Goal: Navigation & Orientation: Find specific page/section

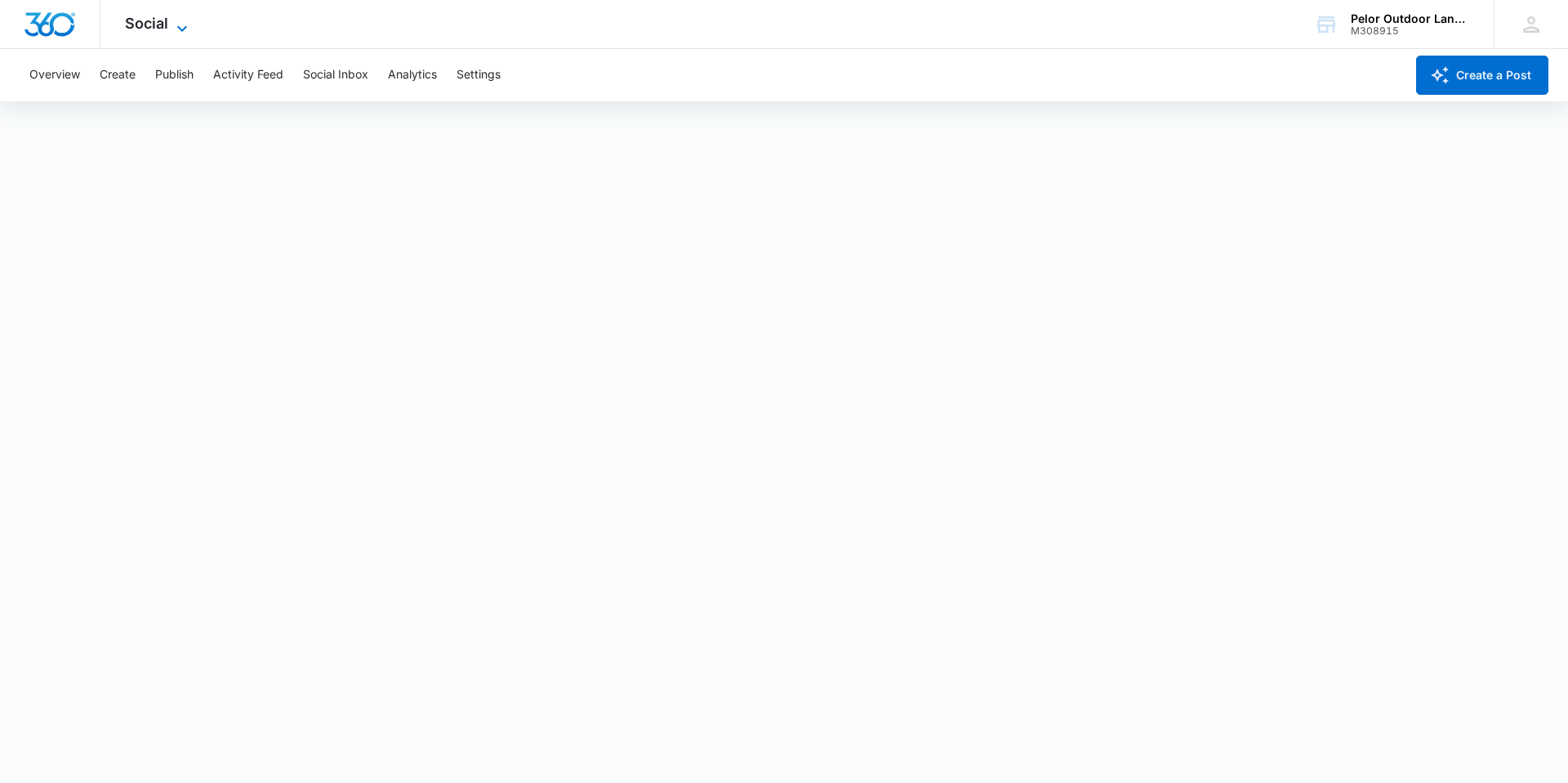
click at [162, 21] on span "Social" at bounding box center [146, 23] width 43 height 17
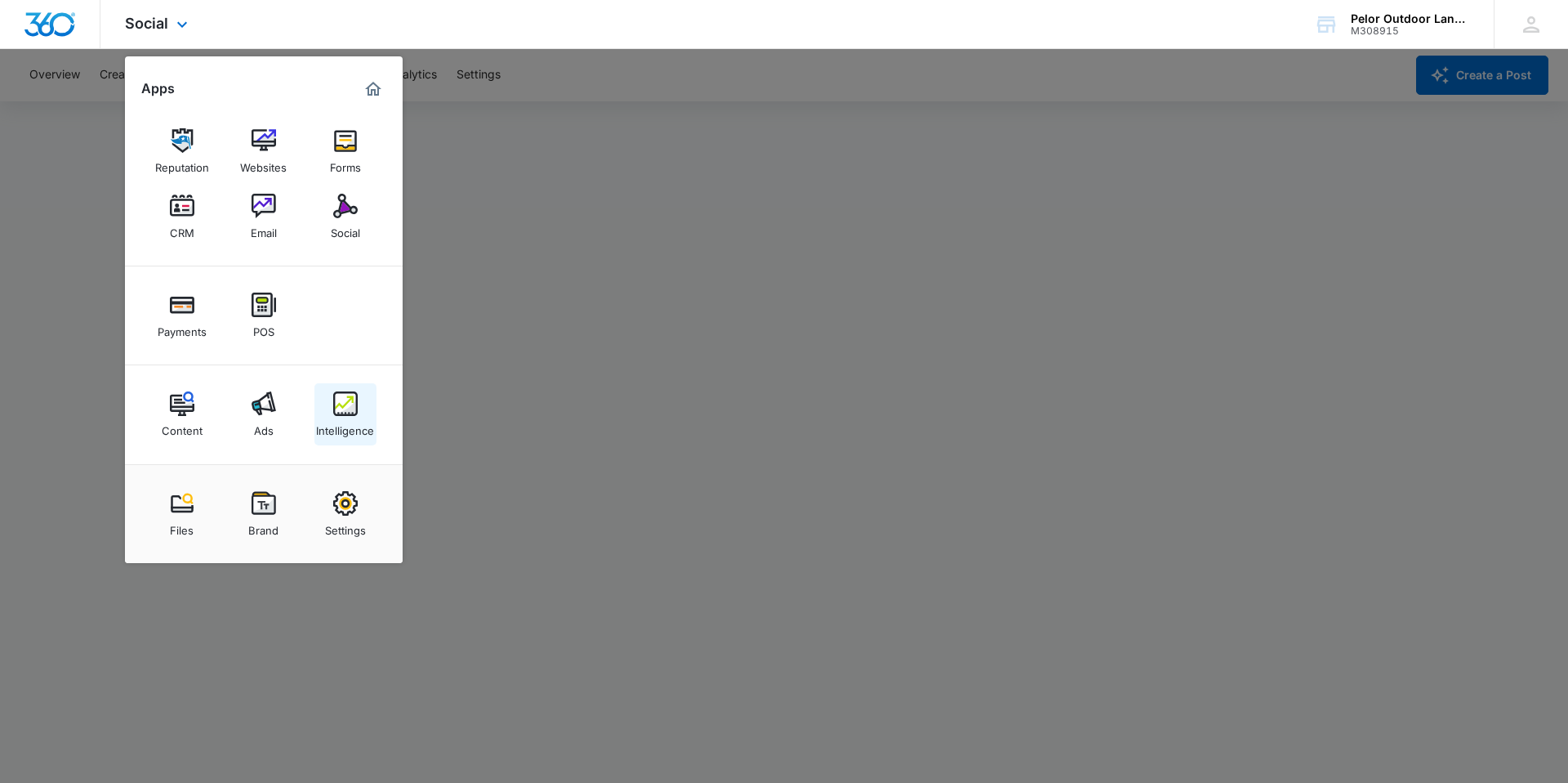
click at [335, 417] on div "Intelligence" at bounding box center [345, 426] width 58 height 21
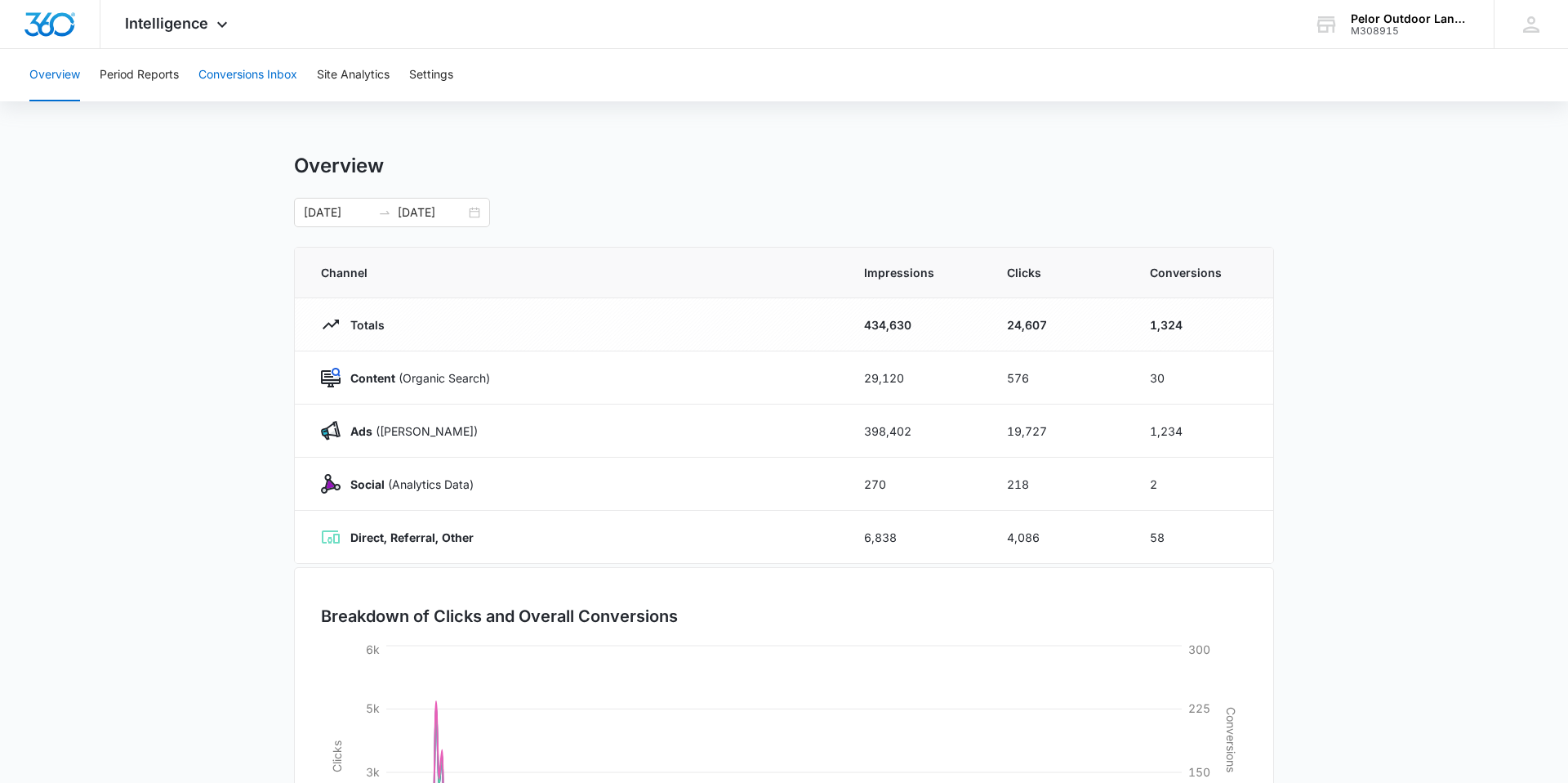
click at [247, 83] on button "Conversions Inbox" at bounding box center [247, 75] width 99 height 52
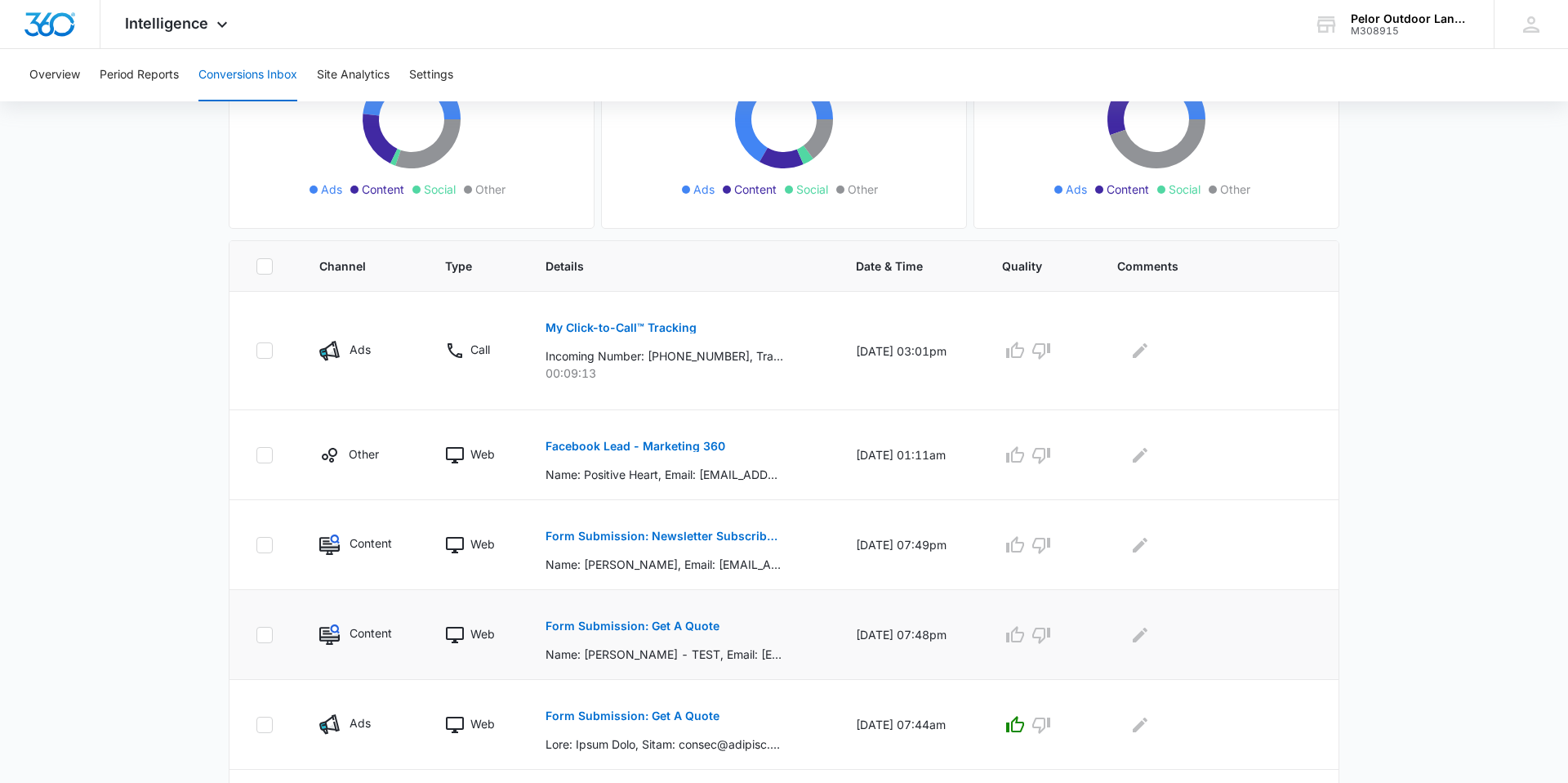
scroll to position [213, 0]
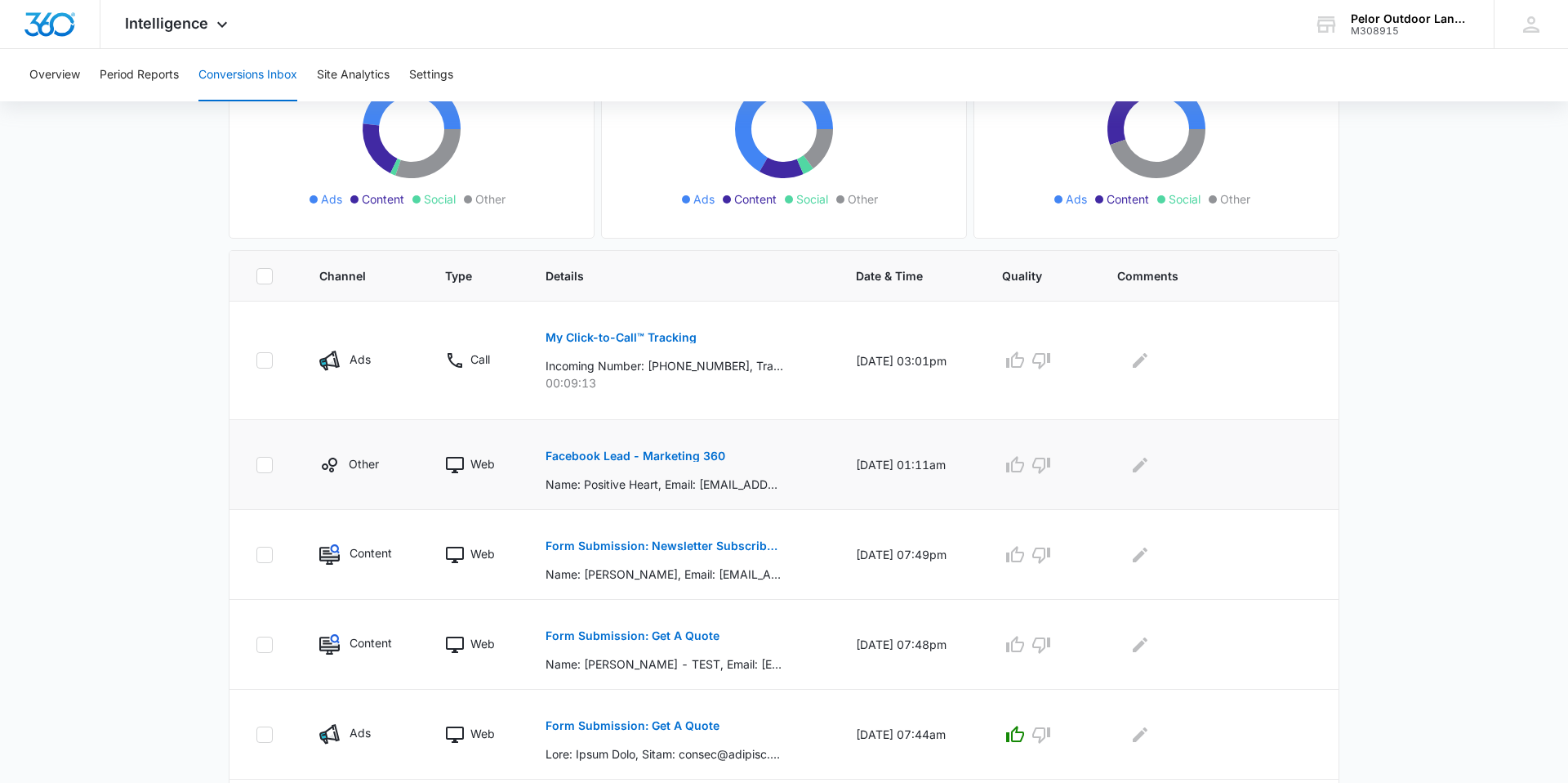
click at [650, 452] on p "Facebook Lead - Marketing 360" at bounding box center [636, 455] width 180 height 11
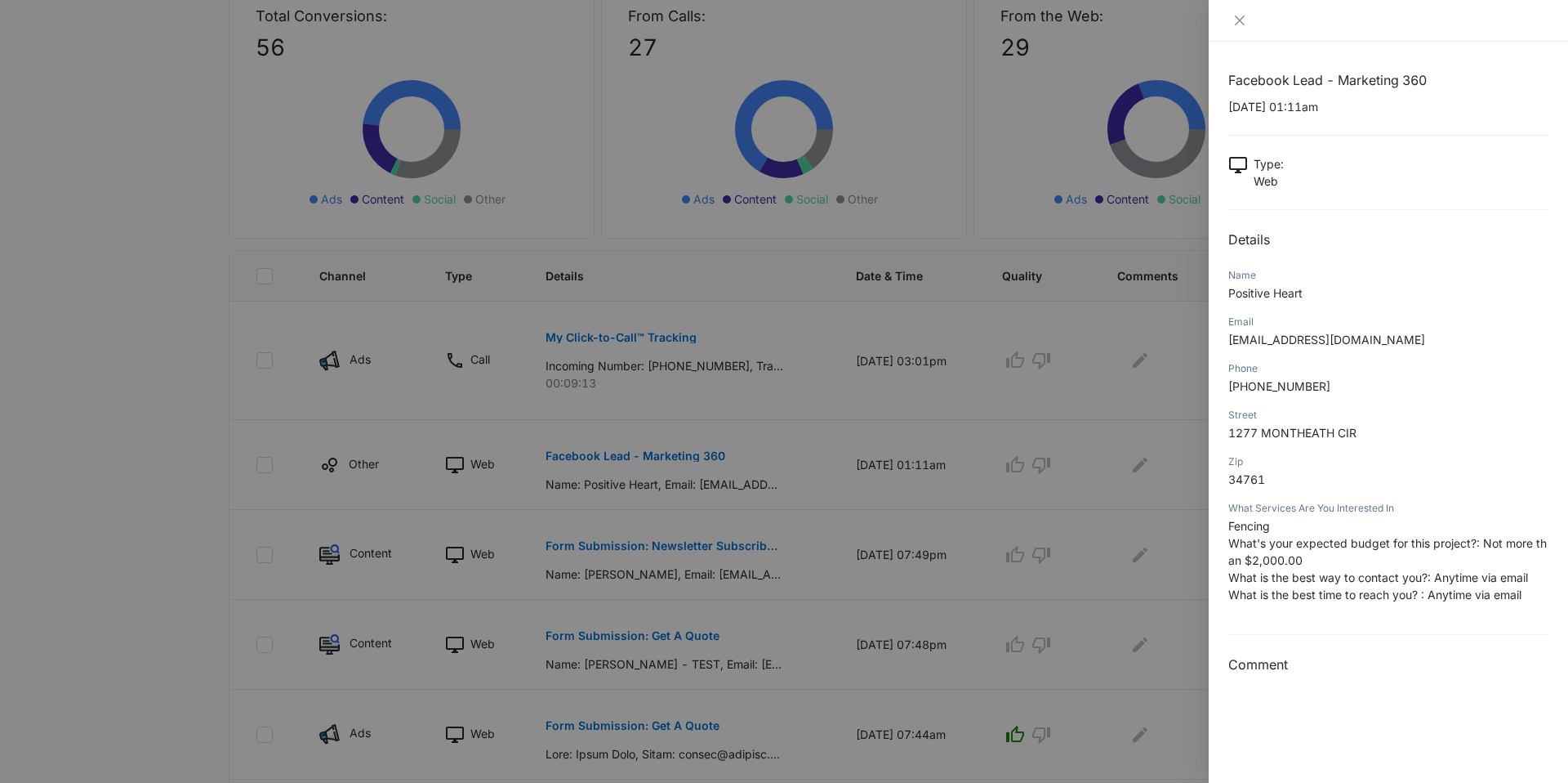
click at [661, 386] on div at bounding box center [784, 391] width 1568 height 783
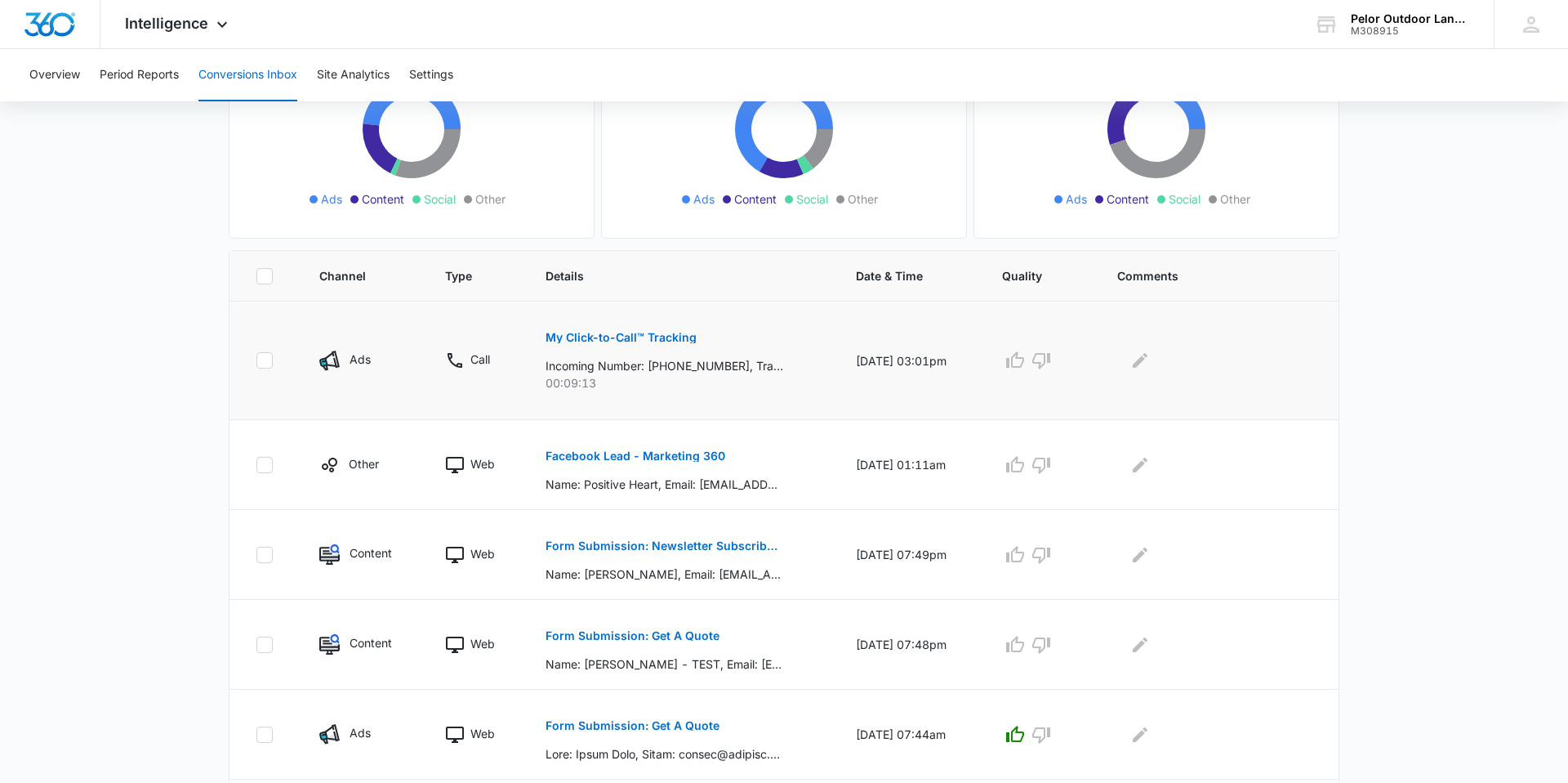
click at [643, 340] on p "My Click-to-Call™ Tracking" at bounding box center [621, 337] width 151 height 11
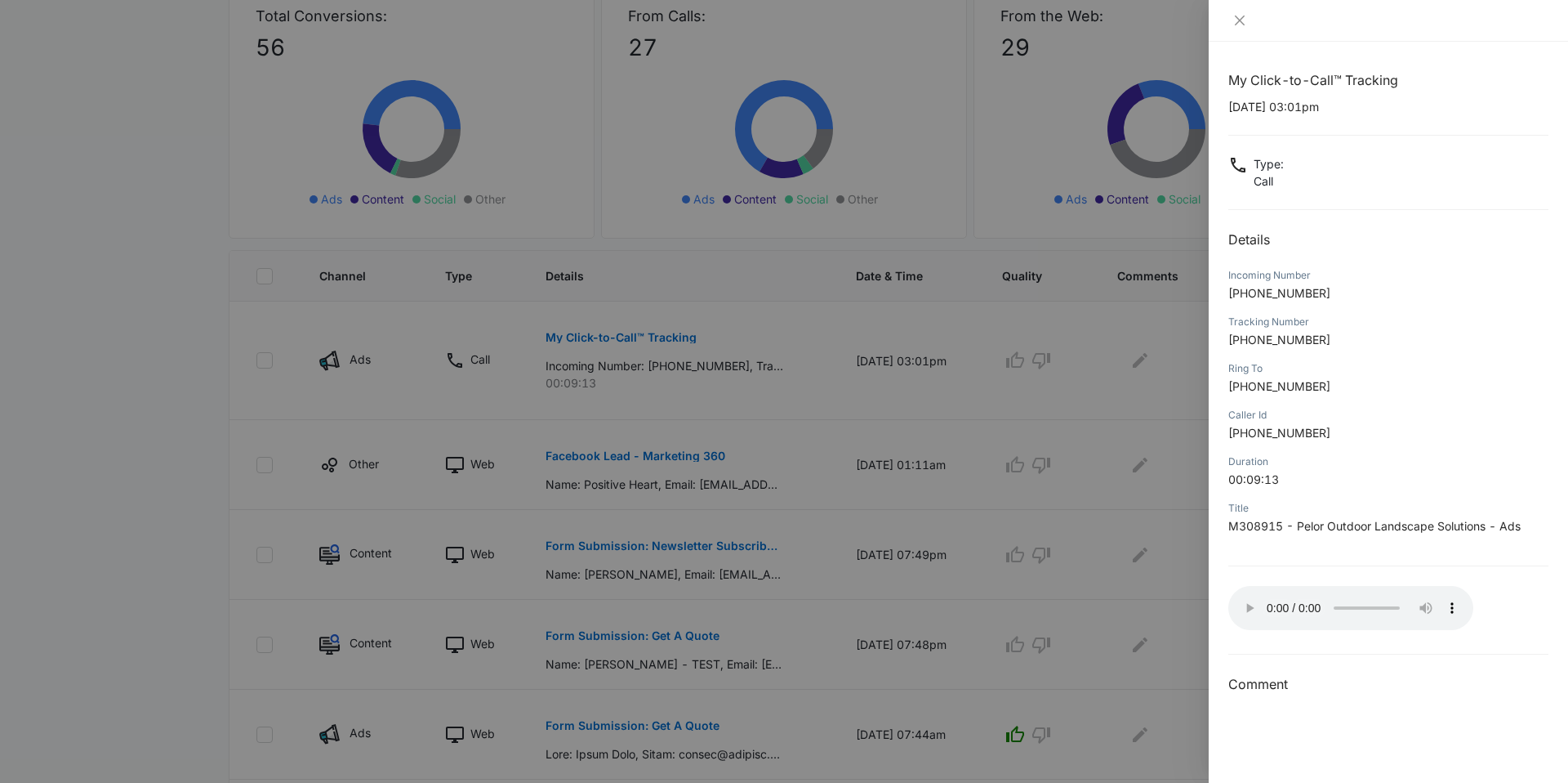
click at [78, 265] on div at bounding box center [784, 391] width 1568 height 783
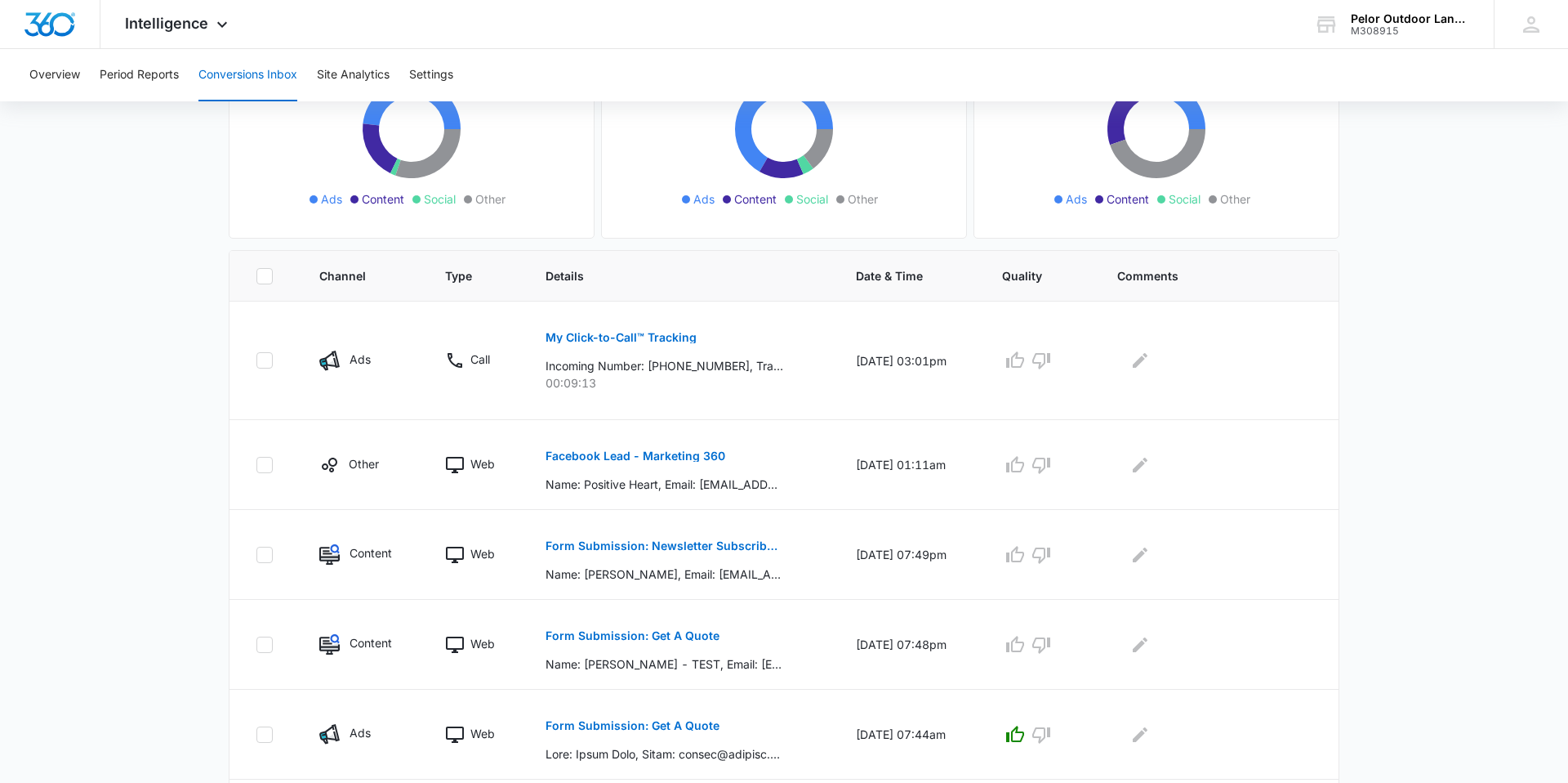
scroll to position [0, 0]
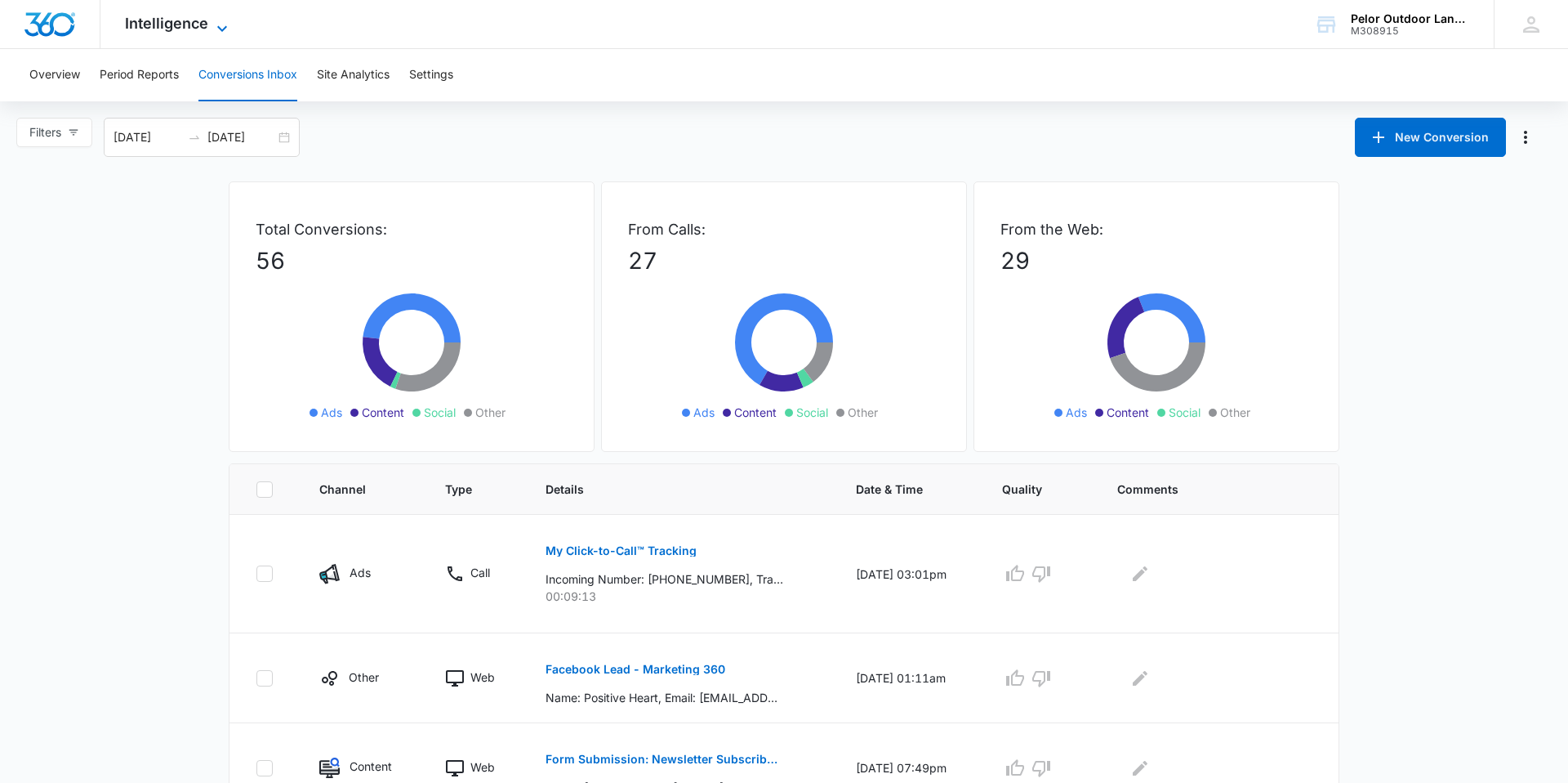
click at [177, 17] on span "Intelligence" at bounding box center [166, 23] width 83 height 17
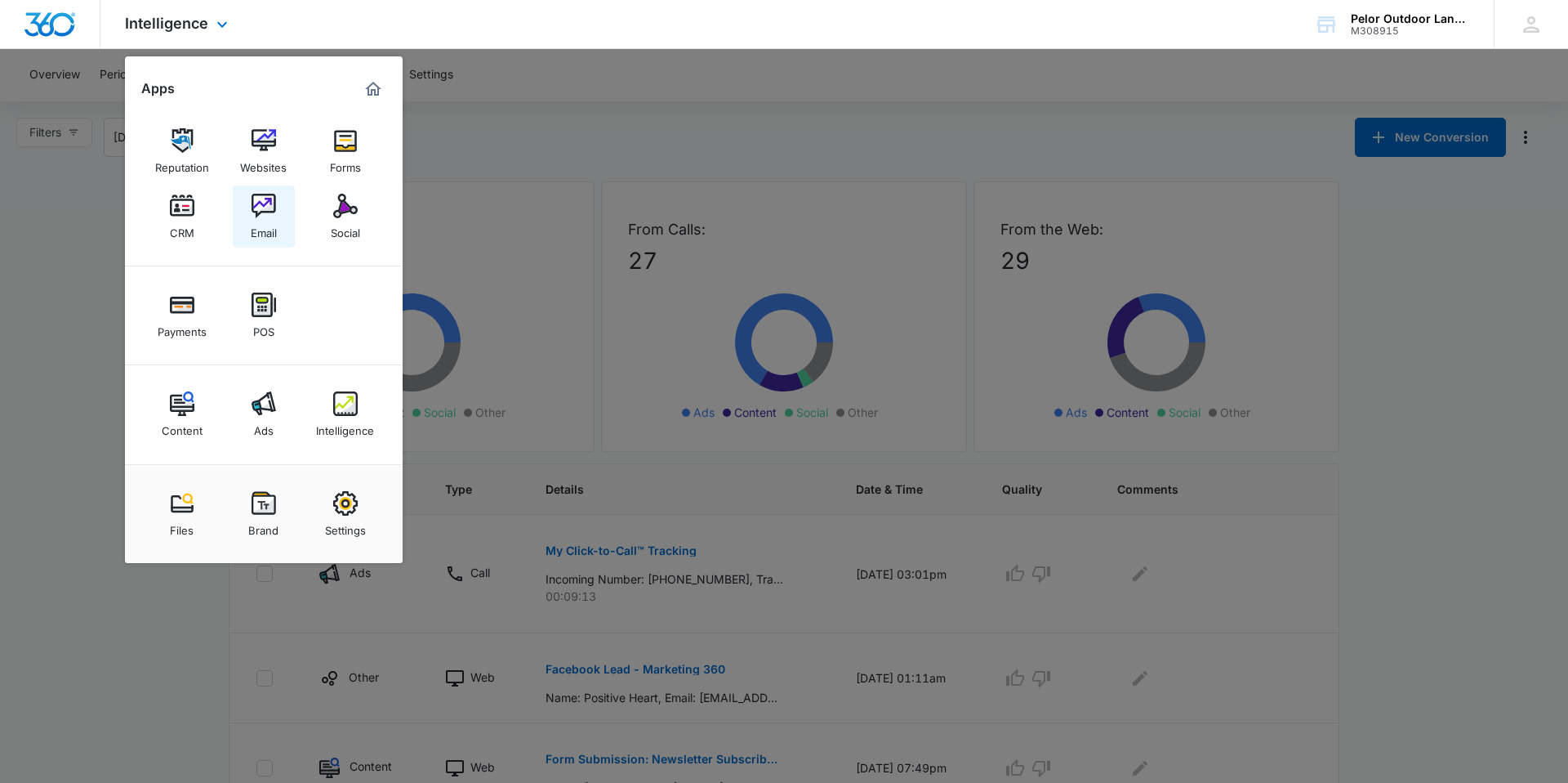
click at [270, 225] on div "Email" at bounding box center [264, 228] width 26 height 21
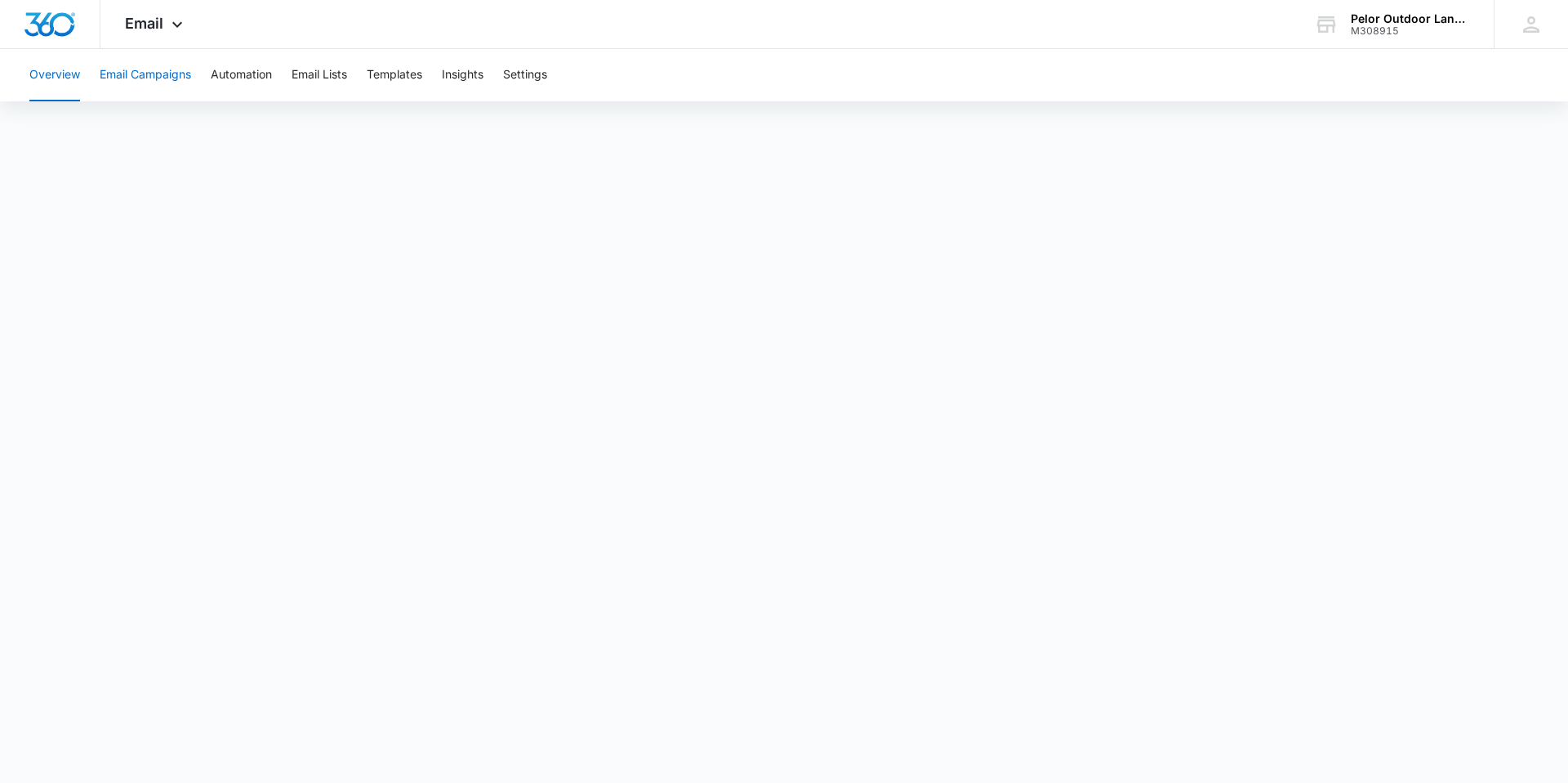
click at [167, 81] on button "Email Campaigns" at bounding box center [145, 75] width 91 height 52
click at [122, 82] on button "Email Campaigns" at bounding box center [145, 75] width 91 height 52
click at [124, 68] on button "Email Campaigns" at bounding box center [145, 75] width 91 height 52
click at [149, 77] on button "Email Campaigns" at bounding box center [145, 75] width 91 height 52
click at [167, 77] on button "Email Campaigns" at bounding box center [145, 75] width 91 height 52
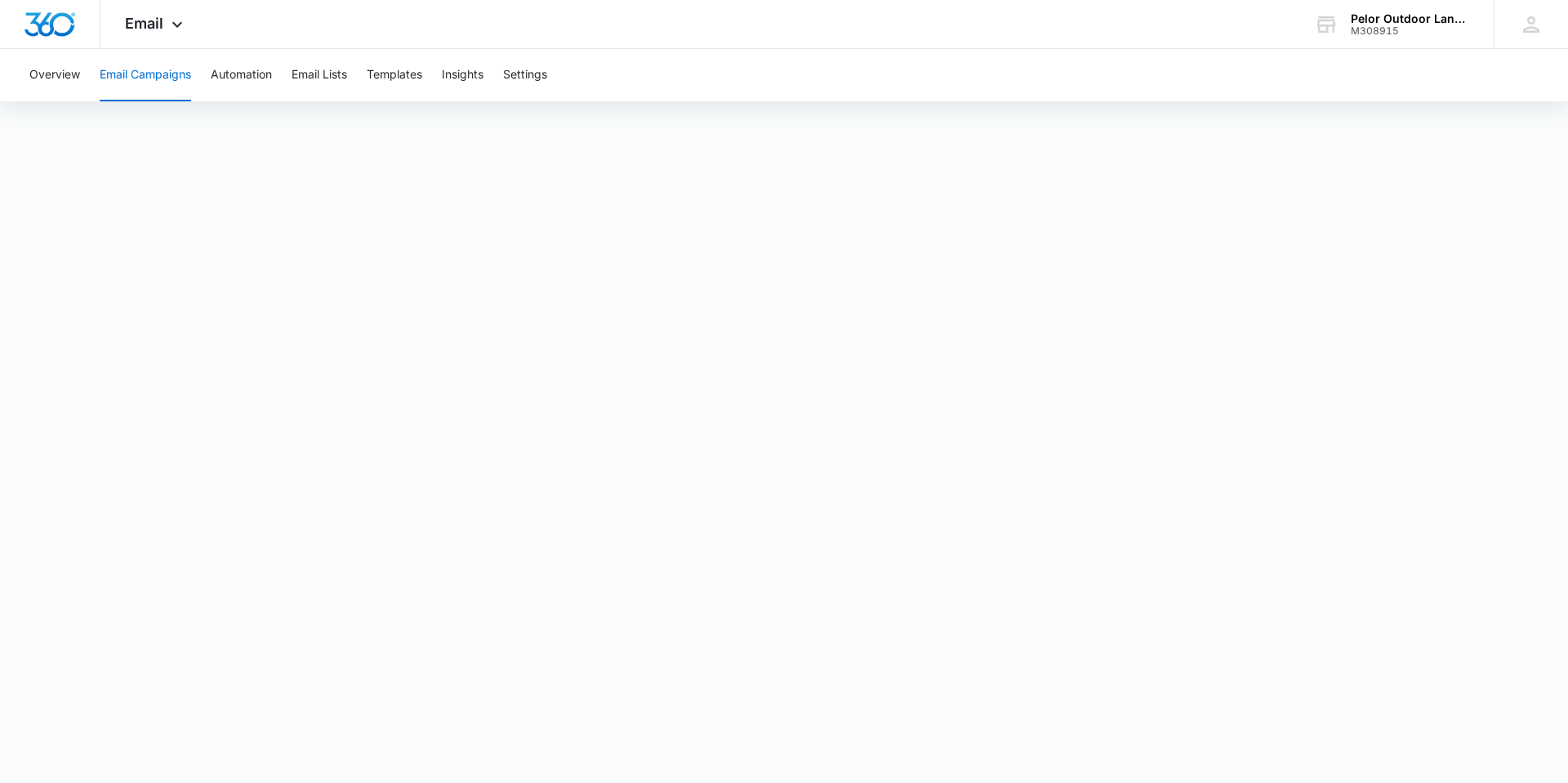
click at [165, 82] on button "Email Campaigns" at bounding box center [145, 75] width 91 height 52
click at [124, 77] on button "Email Campaigns" at bounding box center [145, 75] width 91 height 52
